Goal: Task Accomplishment & Management: Use online tool/utility

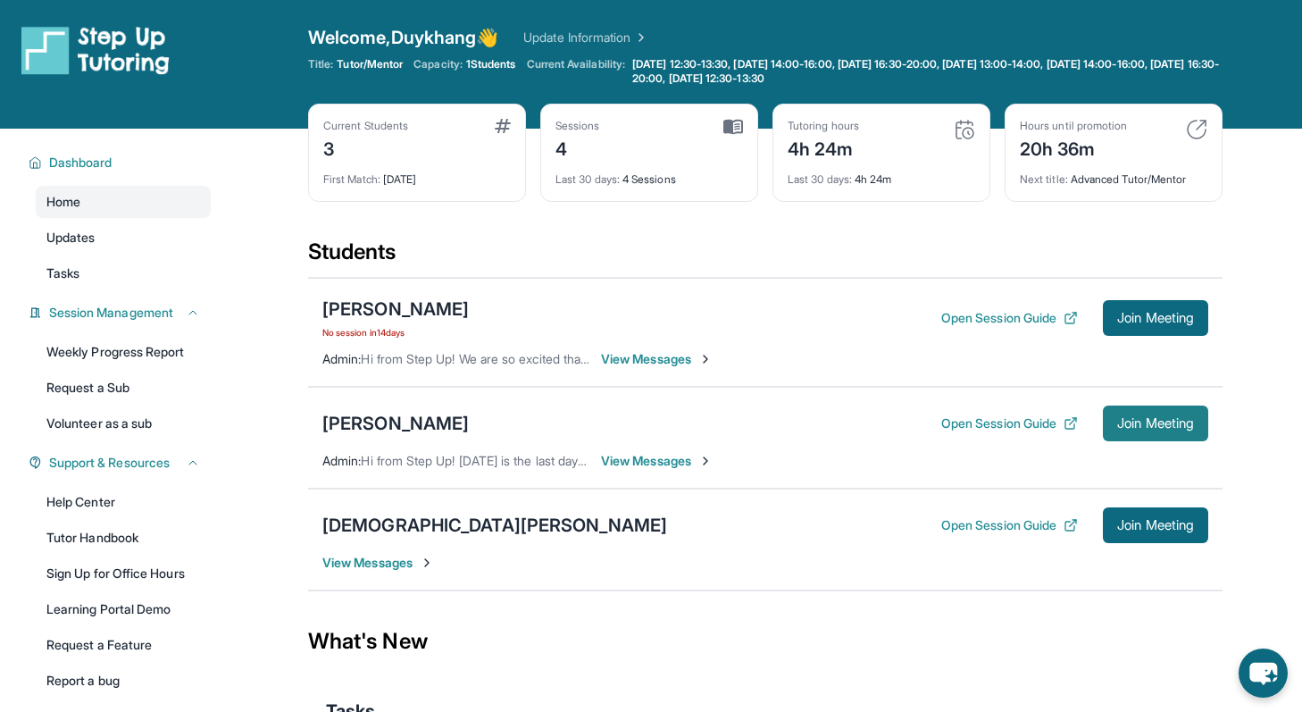
click at [1126, 431] on button "Join Meeting" at bounding box center [1155, 423] width 105 height 36
click at [983, 429] on button "Open Session Guide" at bounding box center [1009, 423] width 137 height 18
click at [398, 426] on div "[PERSON_NAME]" at bounding box center [395, 423] width 146 height 25
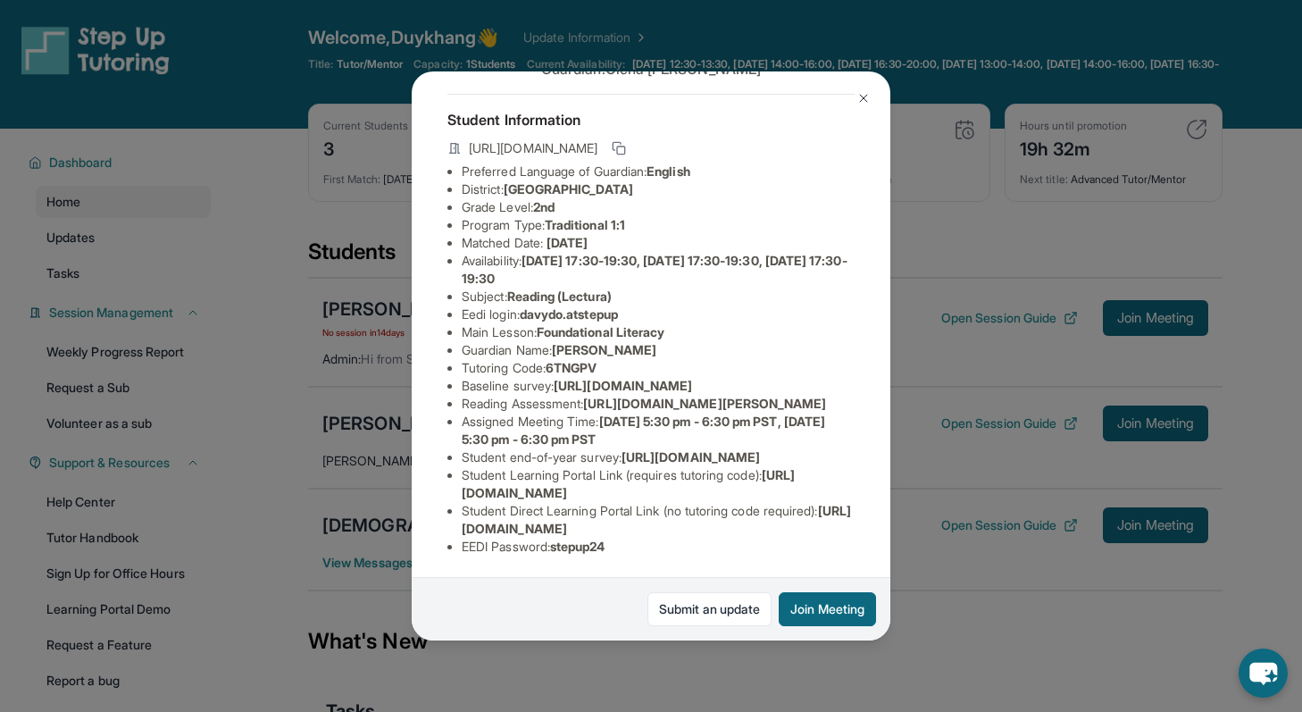
scroll to position [263, 0]
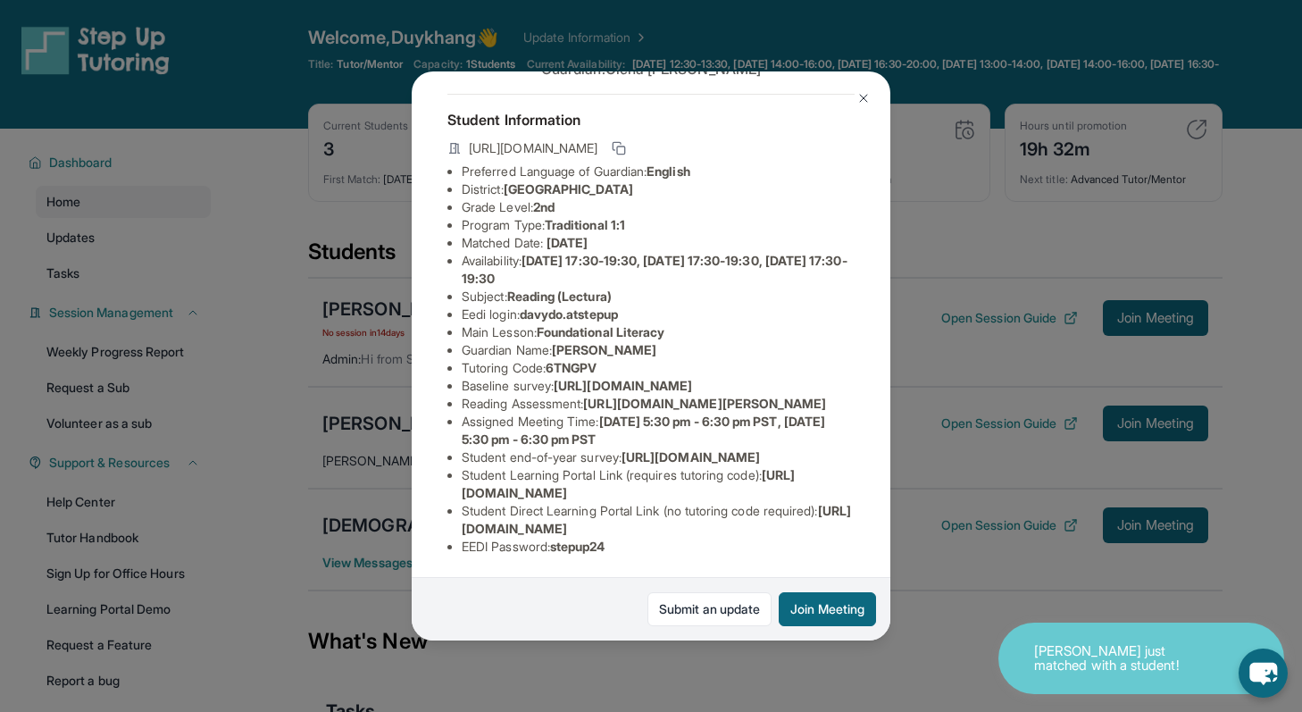
click at [862, 97] on img at bounding box center [863, 98] width 14 height 14
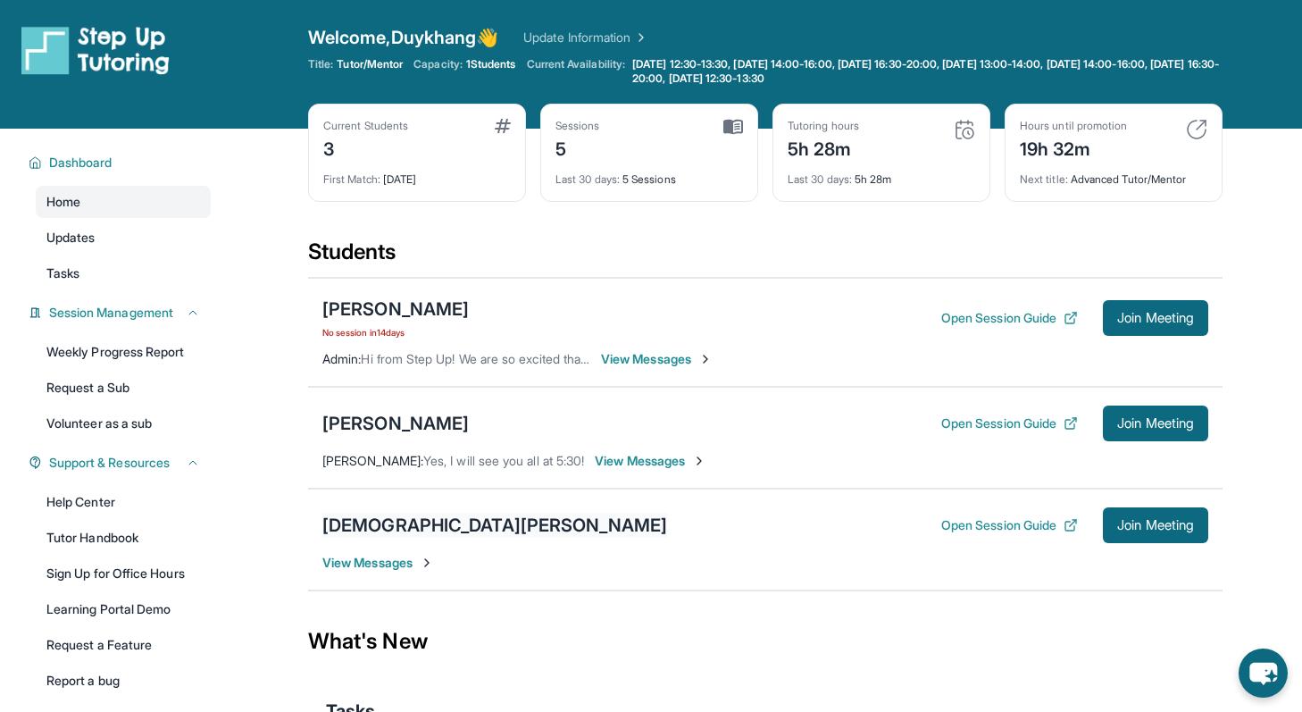
click at [422, 531] on div "[DEMOGRAPHIC_DATA][PERSON_NAME]" at bounding box center [494, 525] width 345 height 25
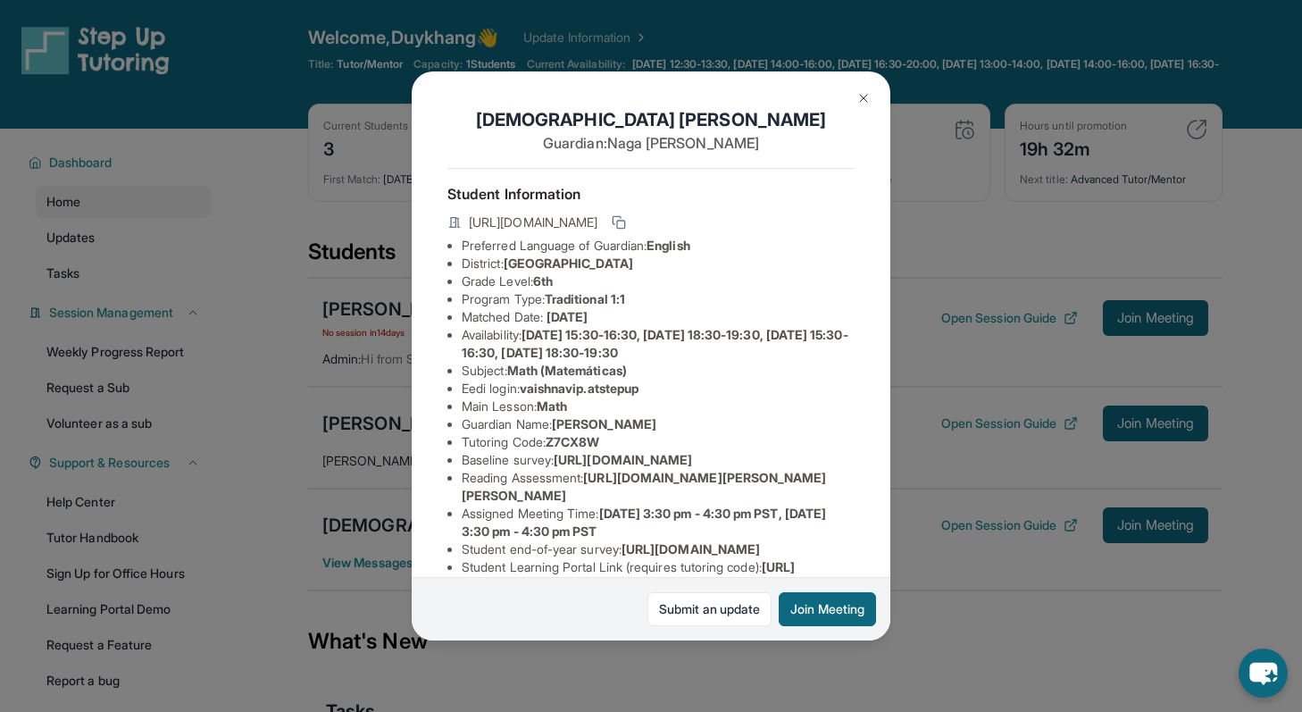
click at [921, 238] on div "Vaishnavi Pithani Guardian: Naga Jyothi Student Information https://student-por…" at bounding box center [651, 356] width 1302 height 712
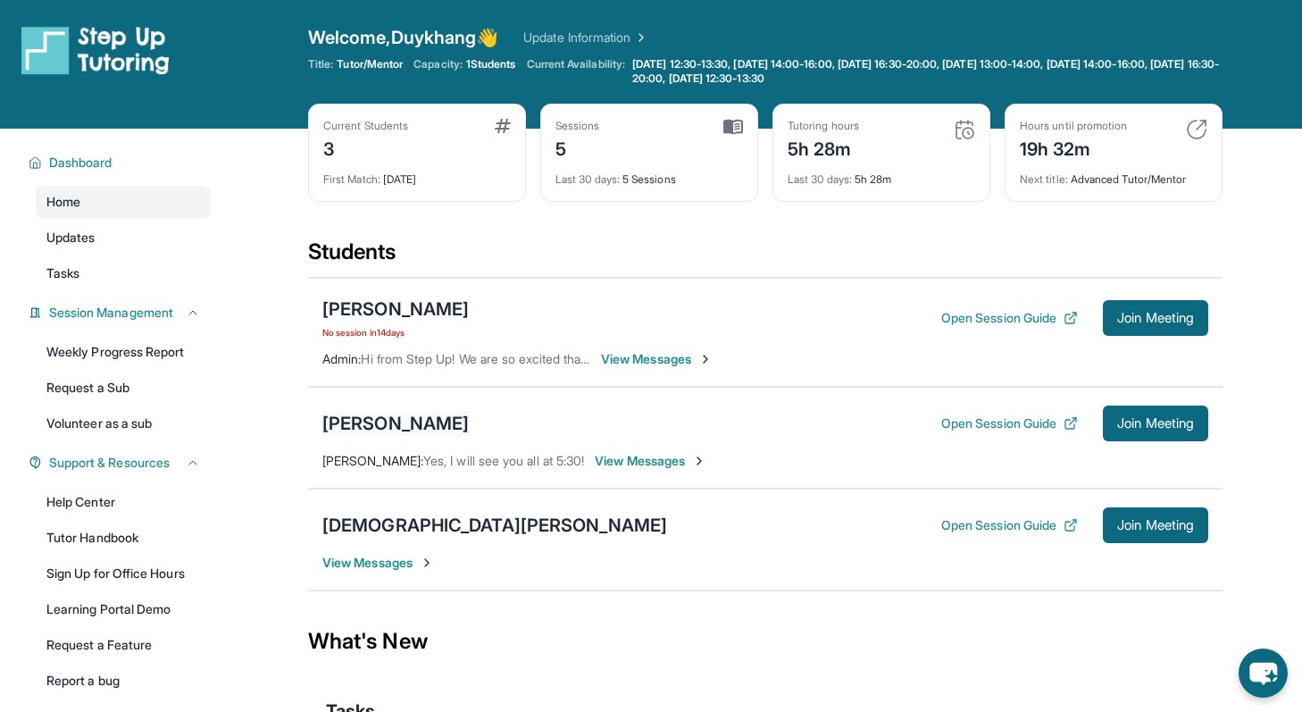
click at [422, 417] on div "[PERSON_NAME]" at bounding box center [395, 423] width 146 height 25
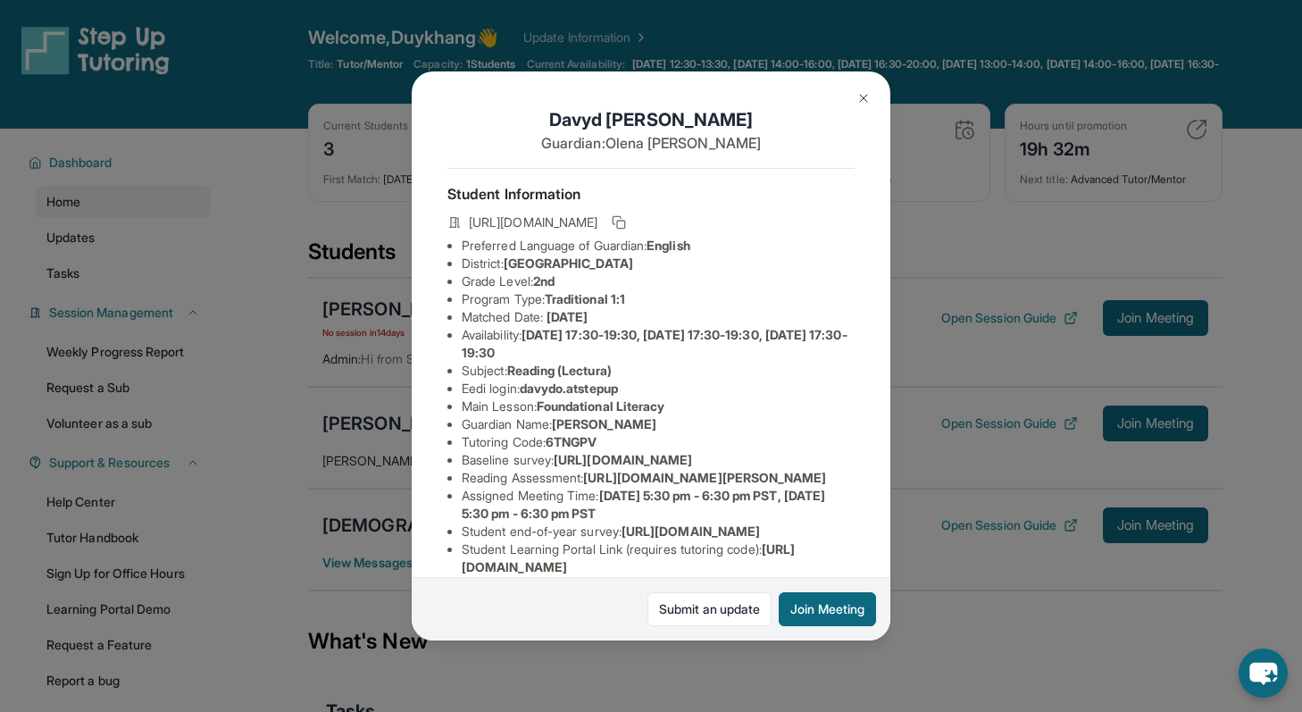
click at [864, 91] on img at bounding box center [863, 98] width 14 height 14
